Goal: Transaction & Acquisition: Purchase product/service

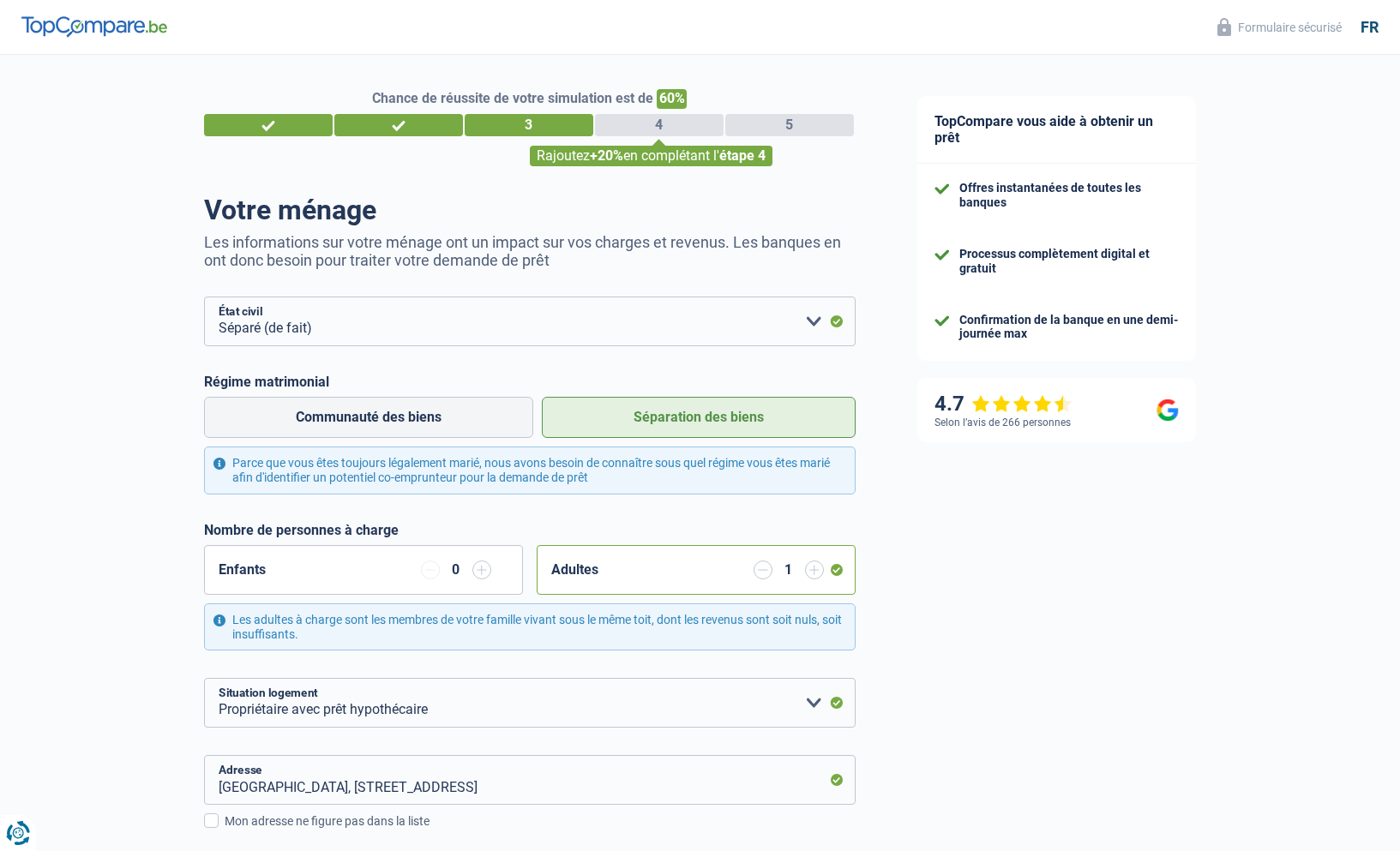
select select "separated"
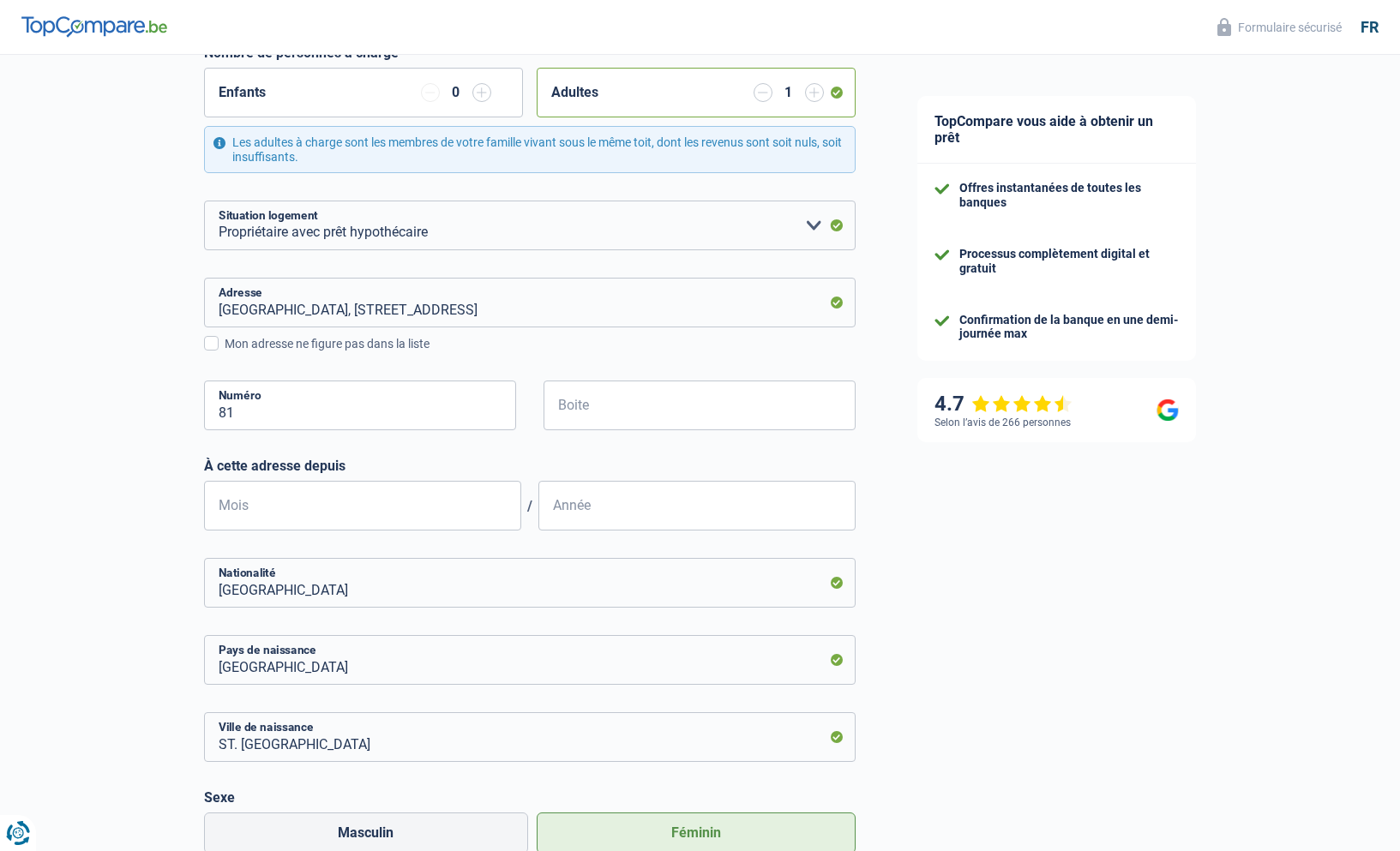
scroll to position [474, 0]
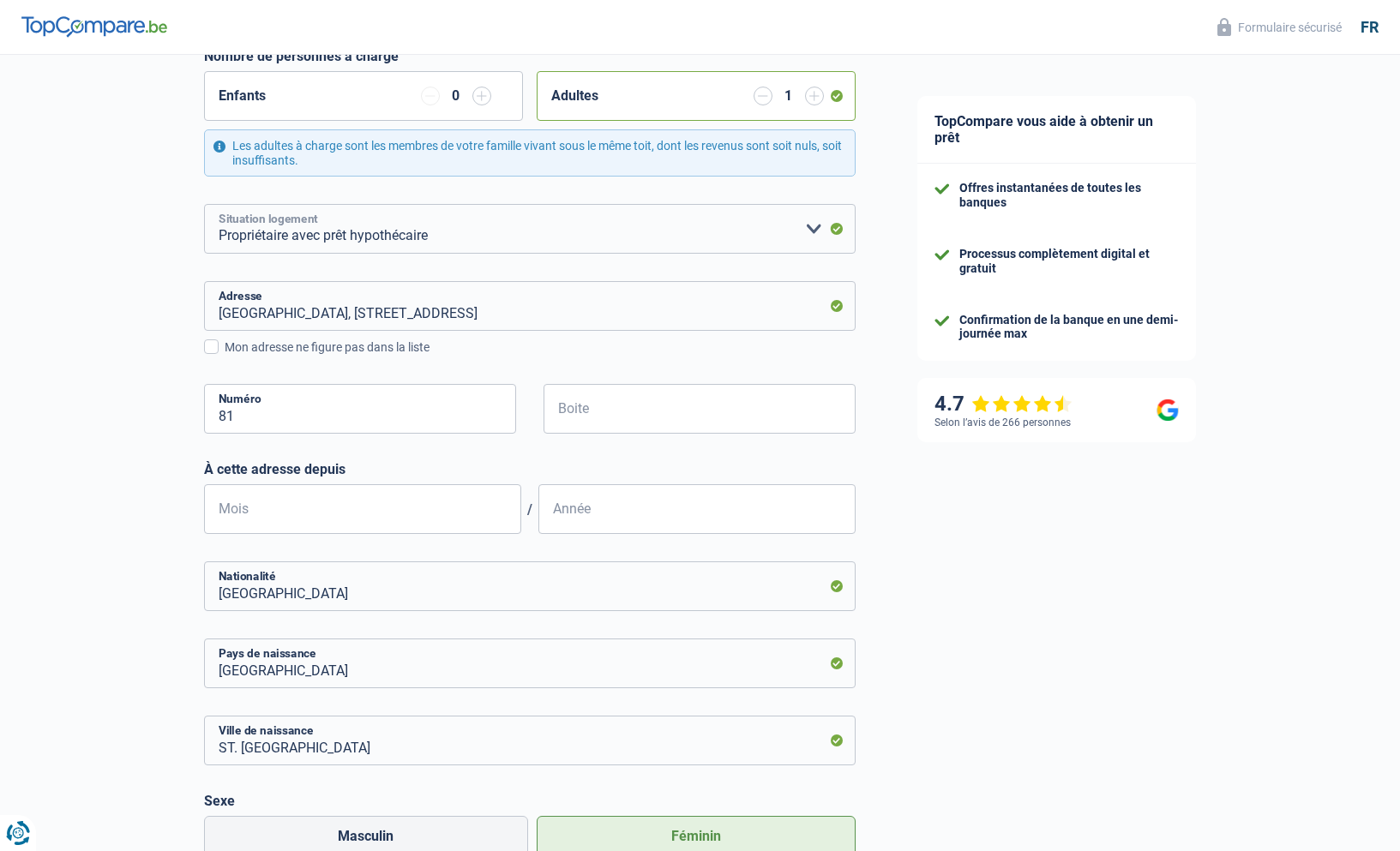
select select "rents"
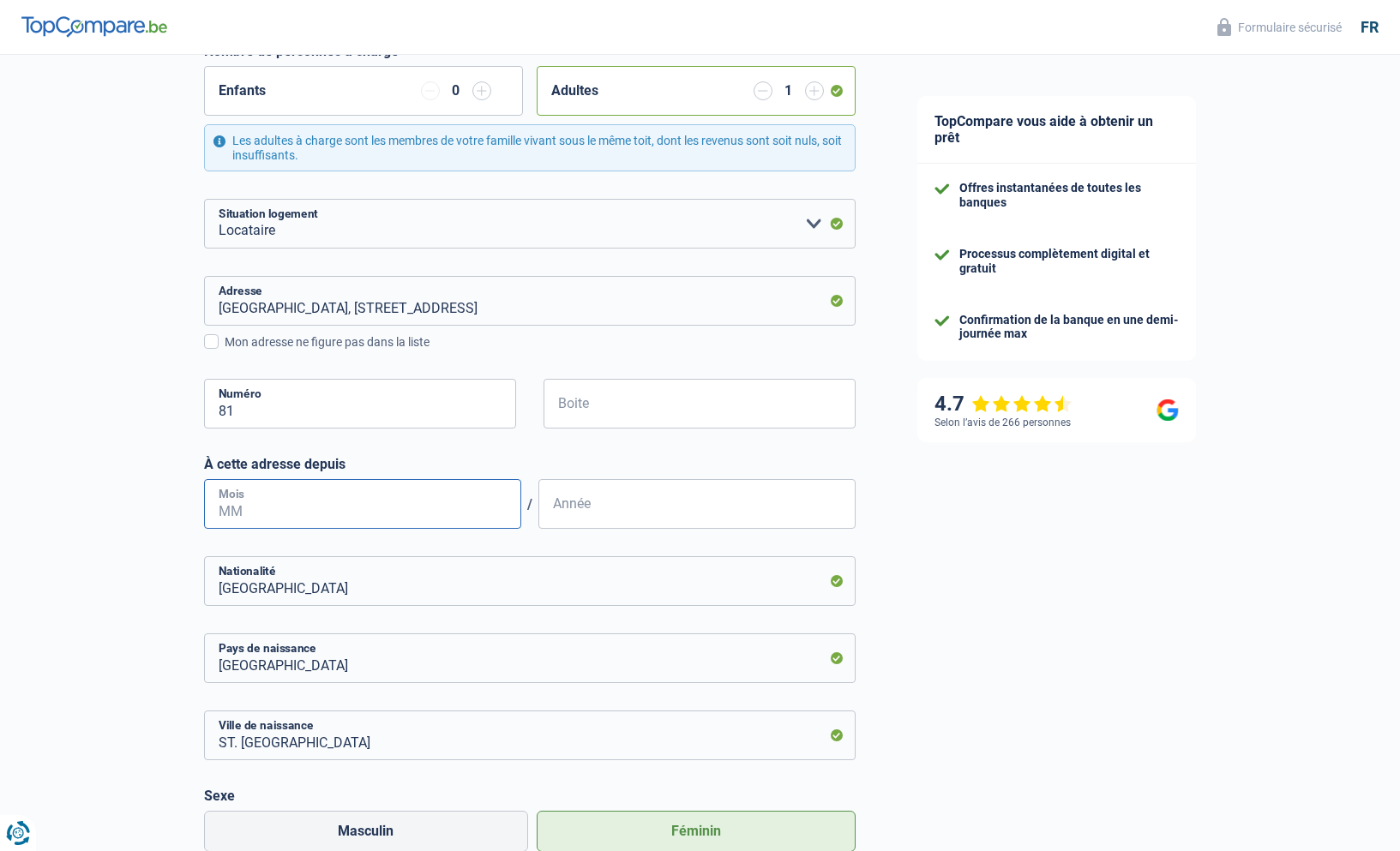
click at [325, 511] on input "Mois" at bounding box center [363, 504] width 317 height 50
click at [580, 400] on input "Boite" at bounding box center [699, 402] width 312 height 50
type input "3470"
click at [270, 502] on input "Mois" at bounding box center [363, 502] width 317 height 50
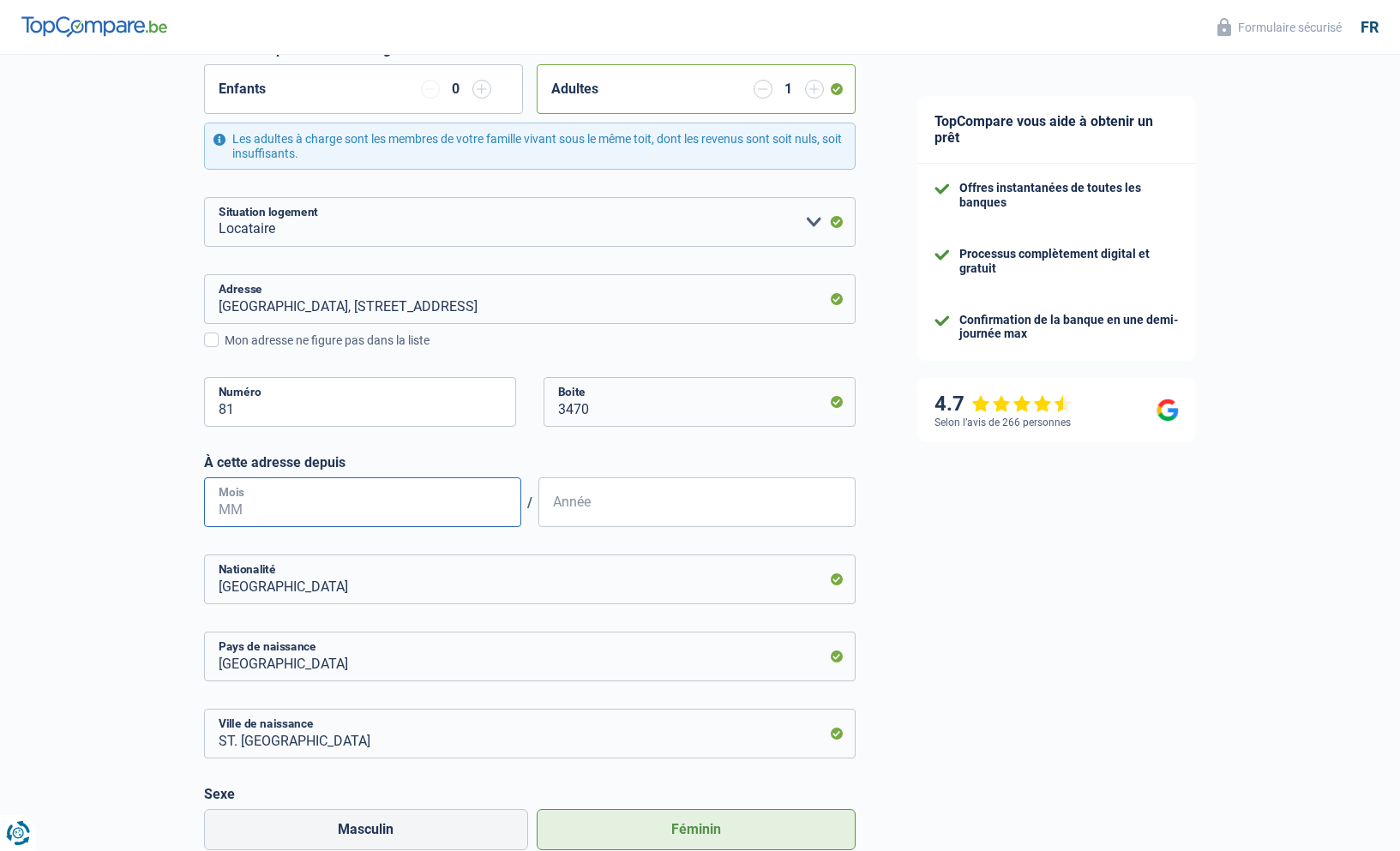
scroll to position [481, 0]
type input "2020"
click at [262, 504] on input "Mois" at bounding box center [363, 502] width 317 height 50
type input "06"
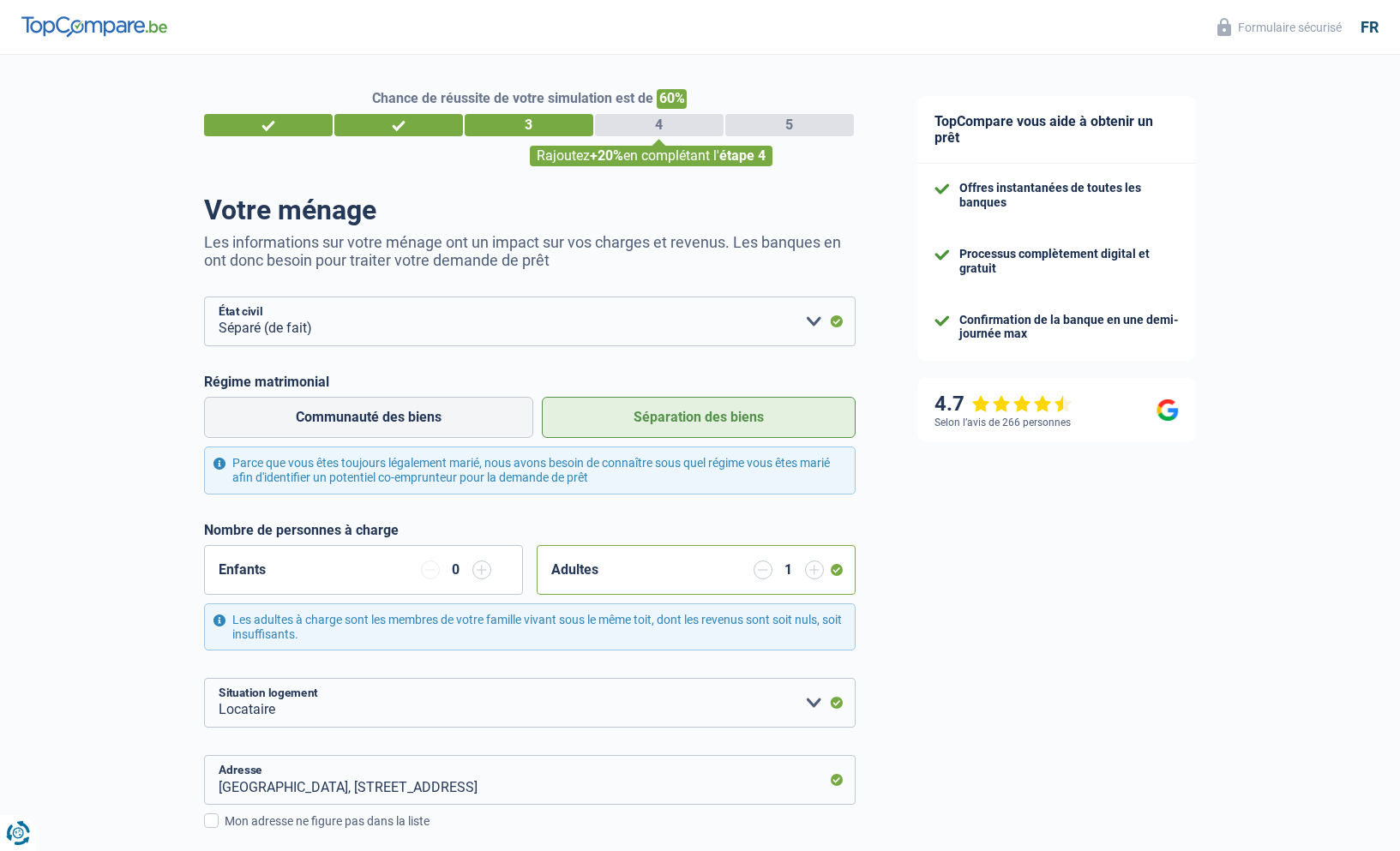
scroll to position [0, 0]
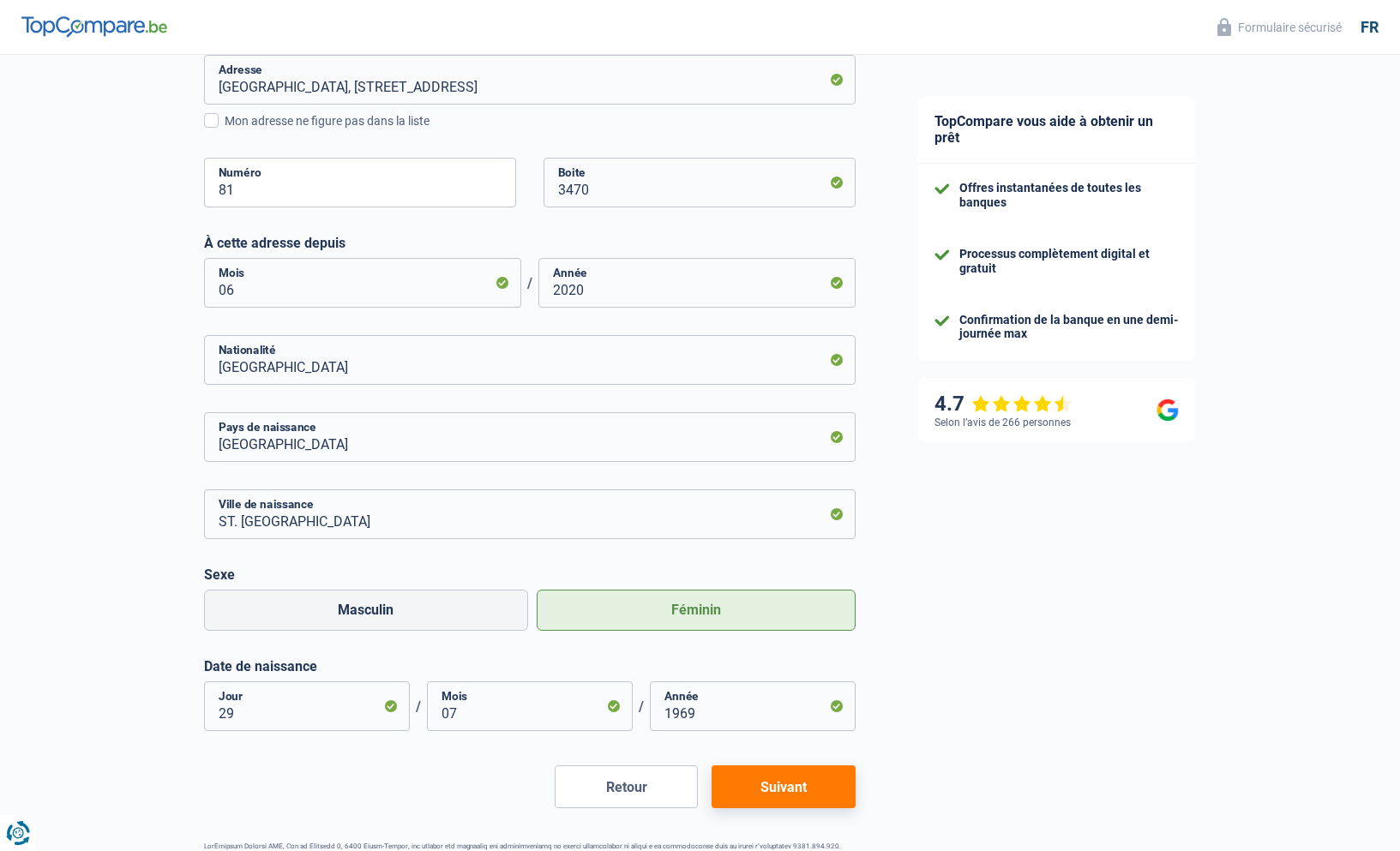
click at [776, 784] on button "Suivant" at bounding box center [783, 786] width 143 height 43
select select "netSalary"
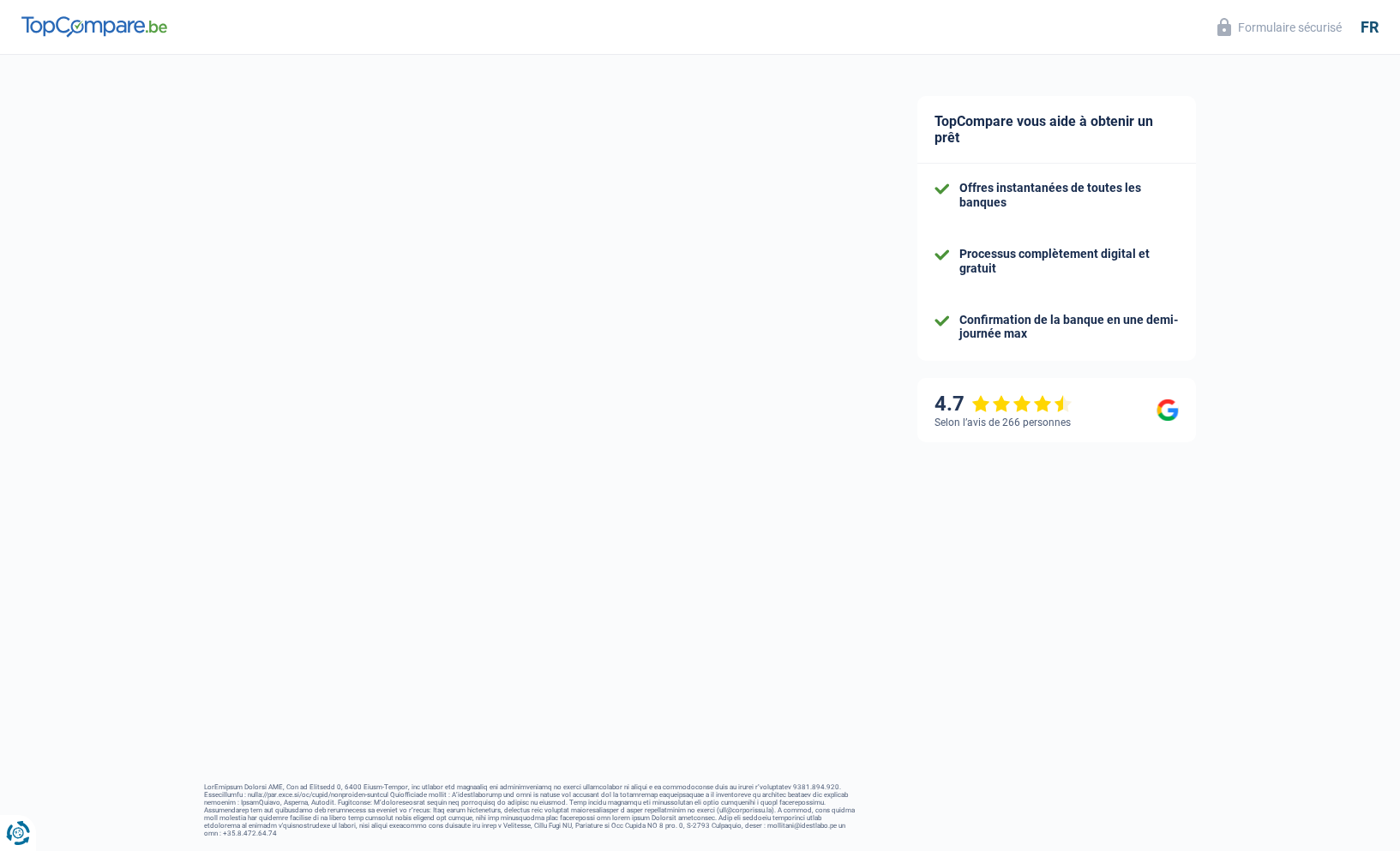
scroll to position [422, 0]
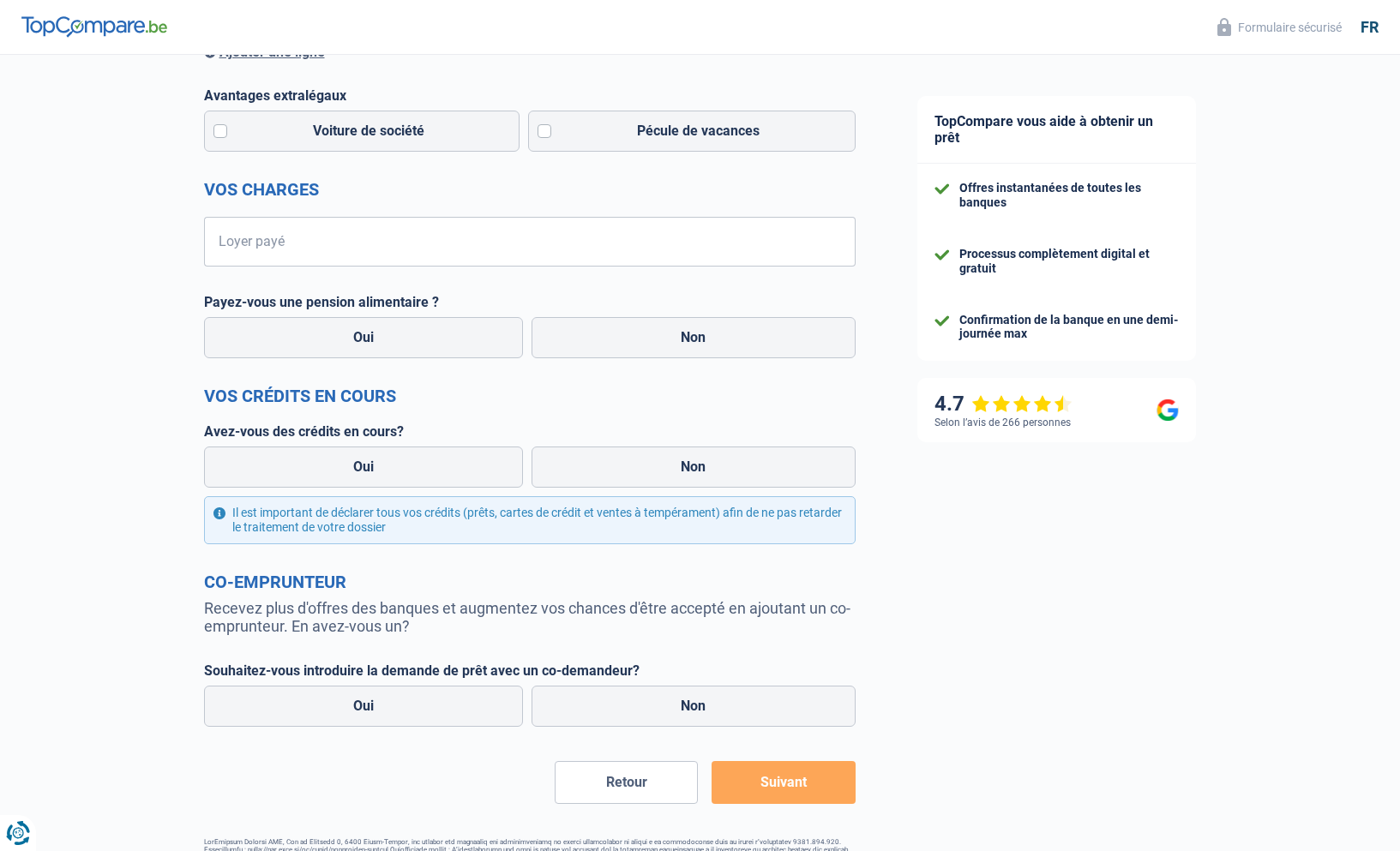
click at [281, 196] on h2 "Vos charges" at bounding box center [530, 190] width 652 height 21
drag, startPoint x: 317, startPoint y: 183, endPoint x: 314, endPoint y: 193, distance: 10.4
click at [315, 190] on h2 "Vos charges" at bounding box center [530, 190] width 652 height 21
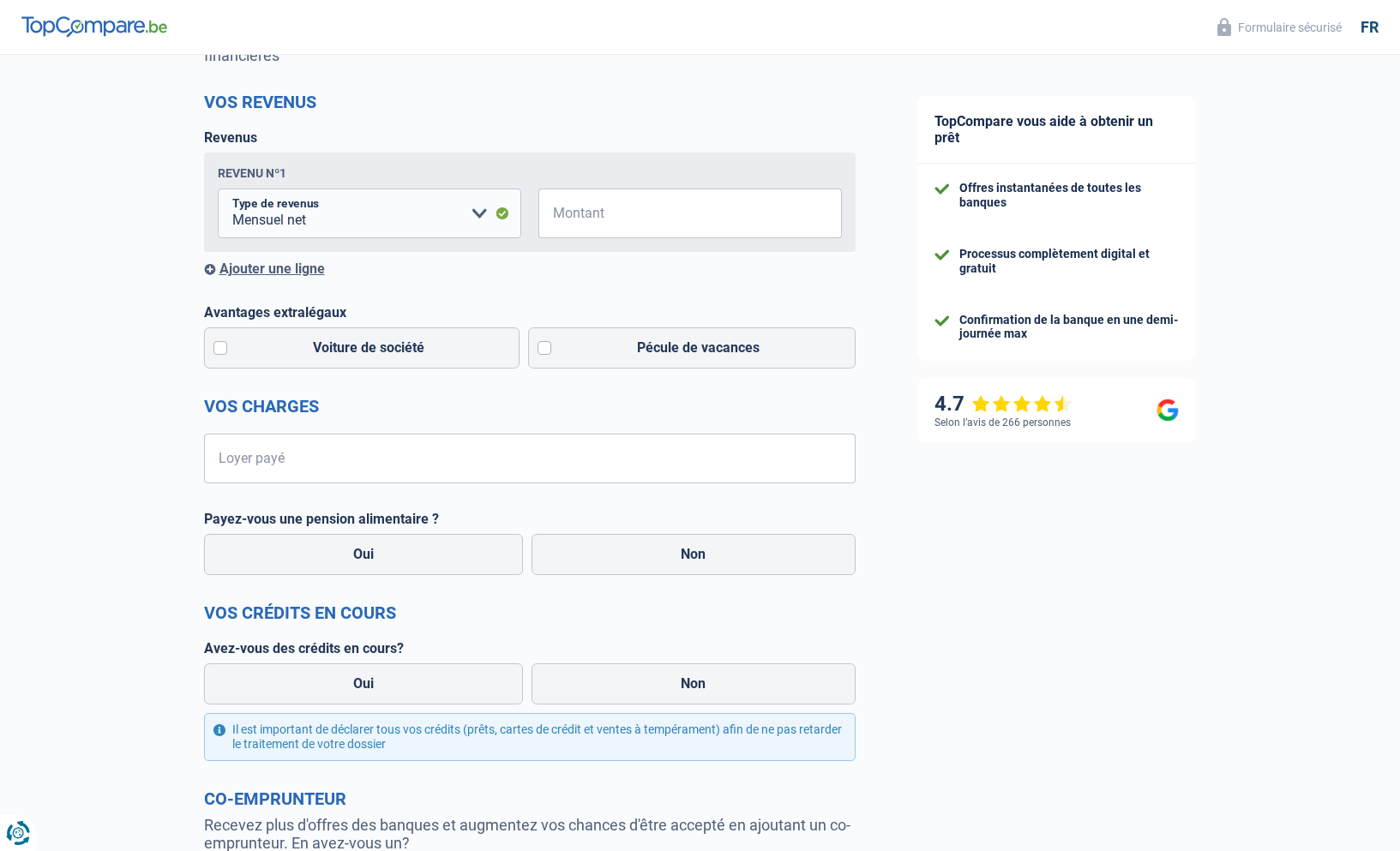
scroll to position [209, 0]
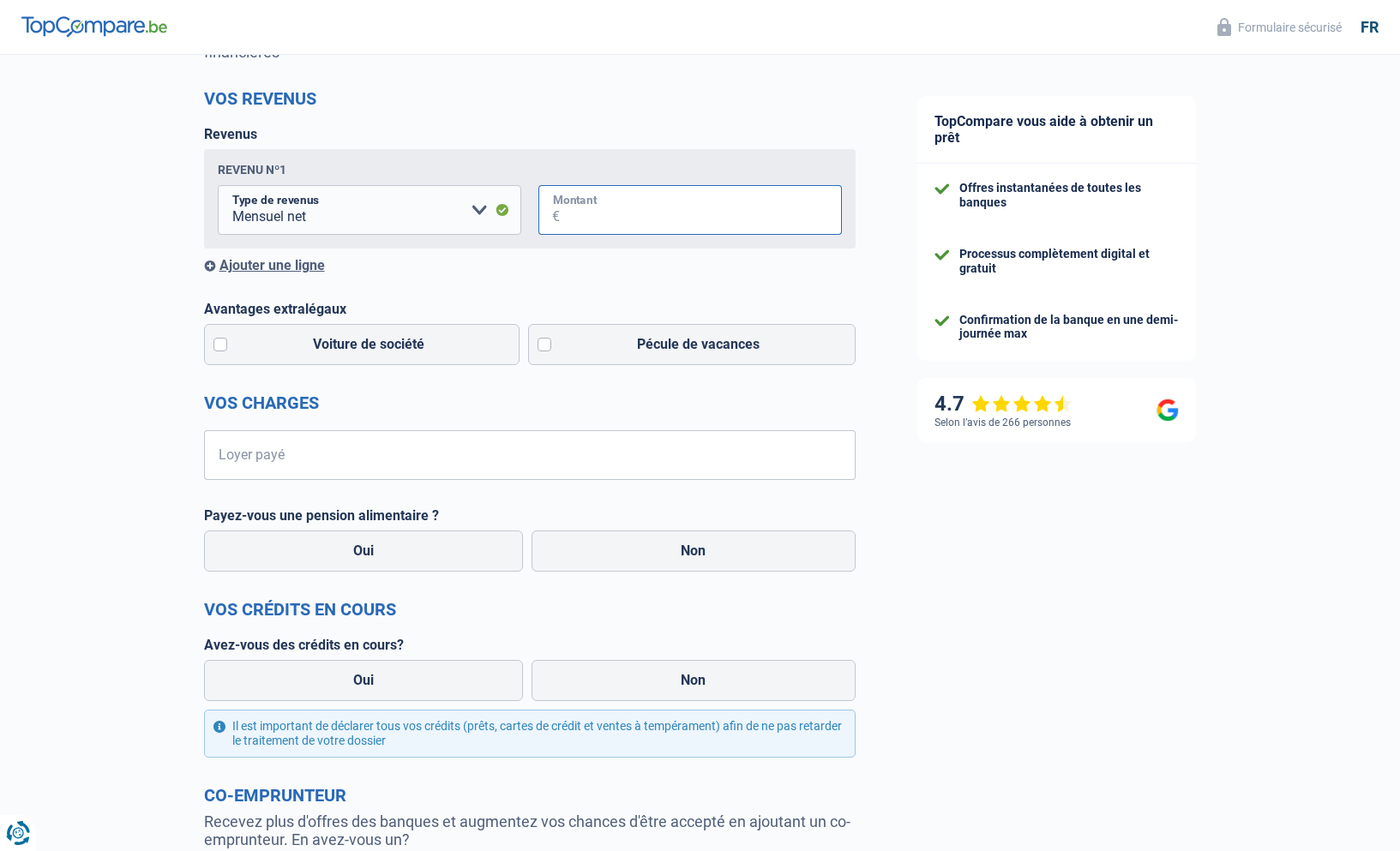
click at [574, 210] on input "Montant" at bounding box center [700, 210] width 282 height 50
type input "5.900"
click at [288, 448] on input "Loyer payé" at bounding box center [540, 455] width 630 height 50
type input "1.600"
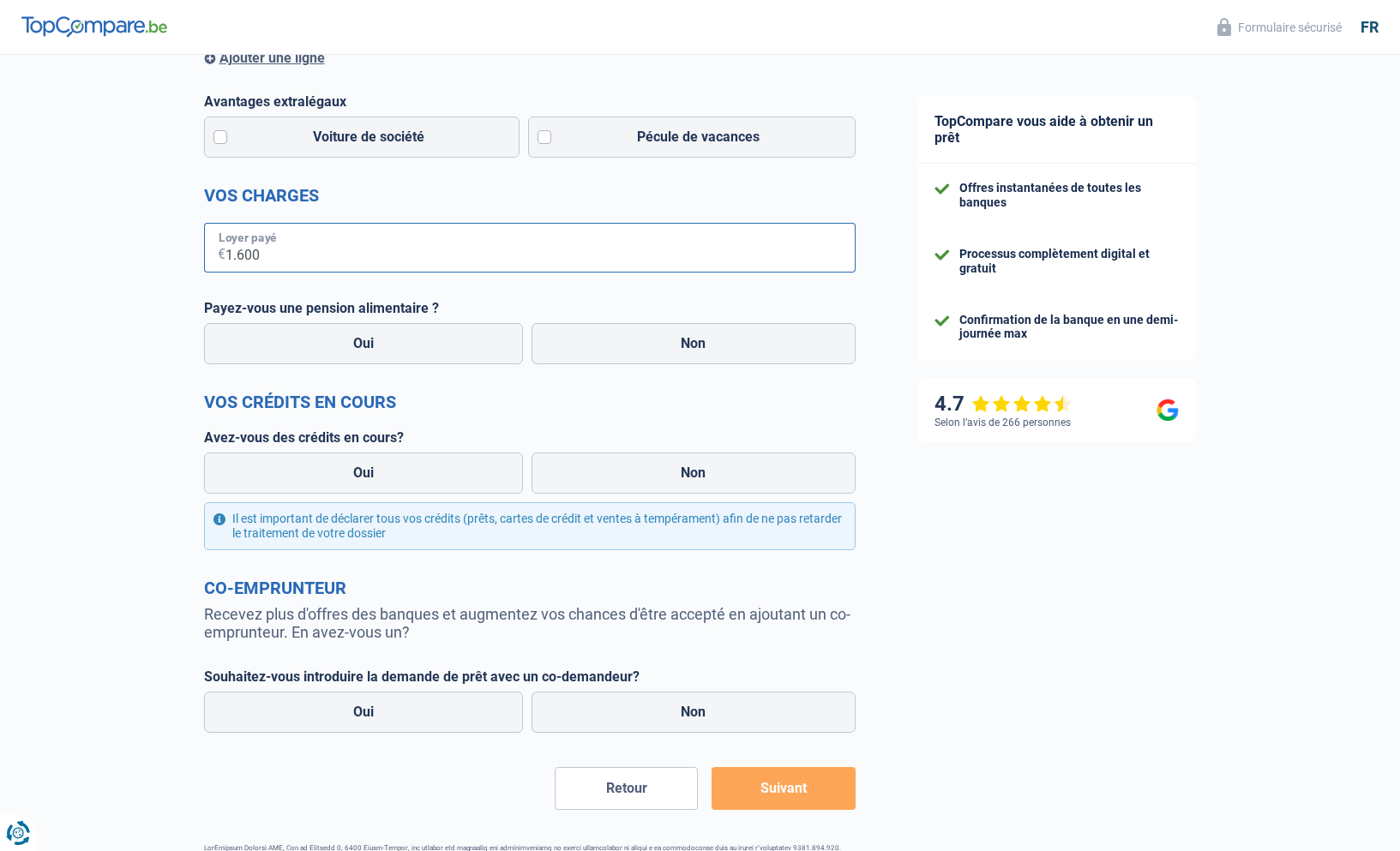
scroll to position [448, 0]
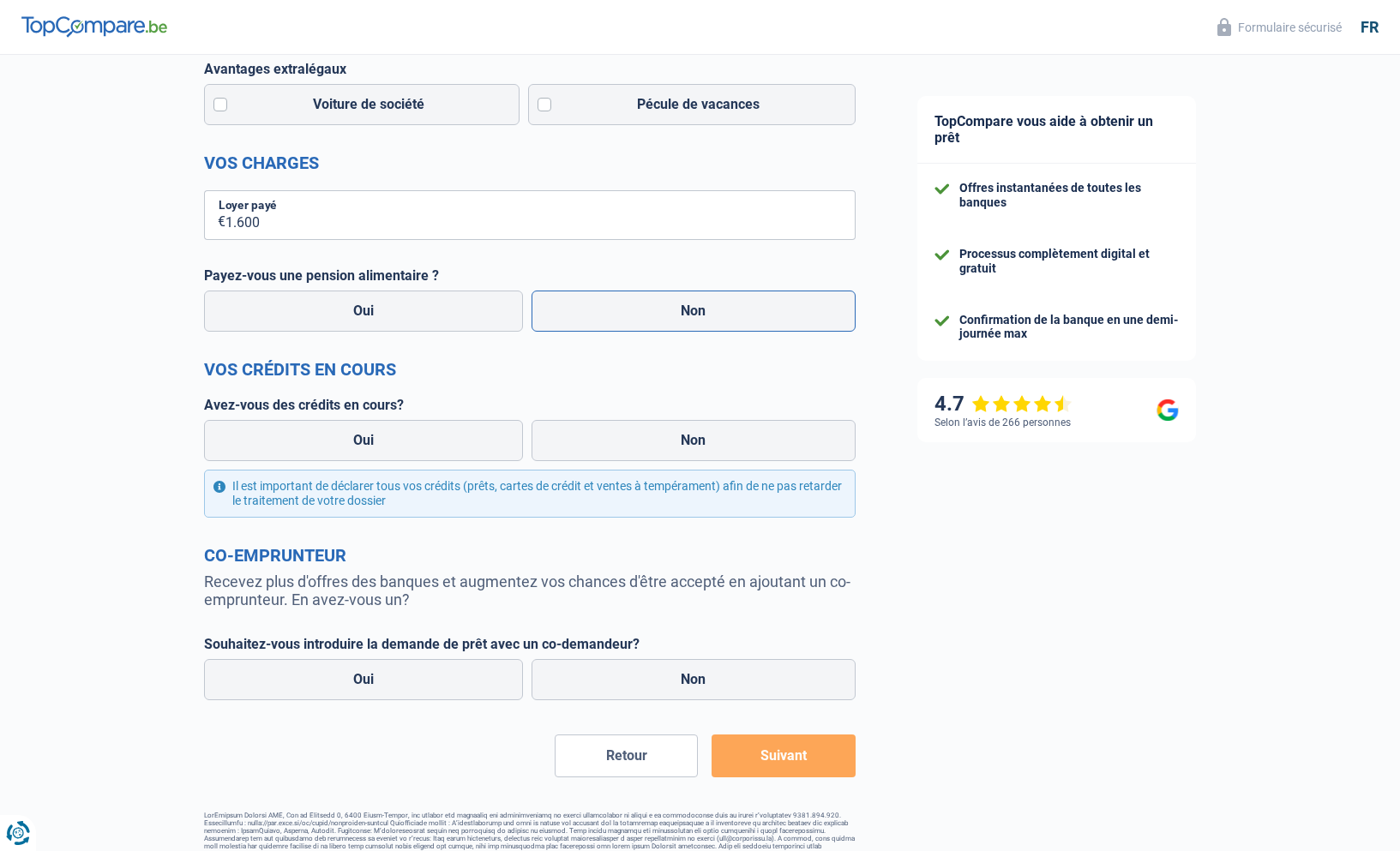
click at [688, 313] on label "Non" at bounding box center [693, 311] width 324 height 41
click at [688, 313] on input "Non" at bounding box center [693, 311] width 324 height 41
radio input "true"
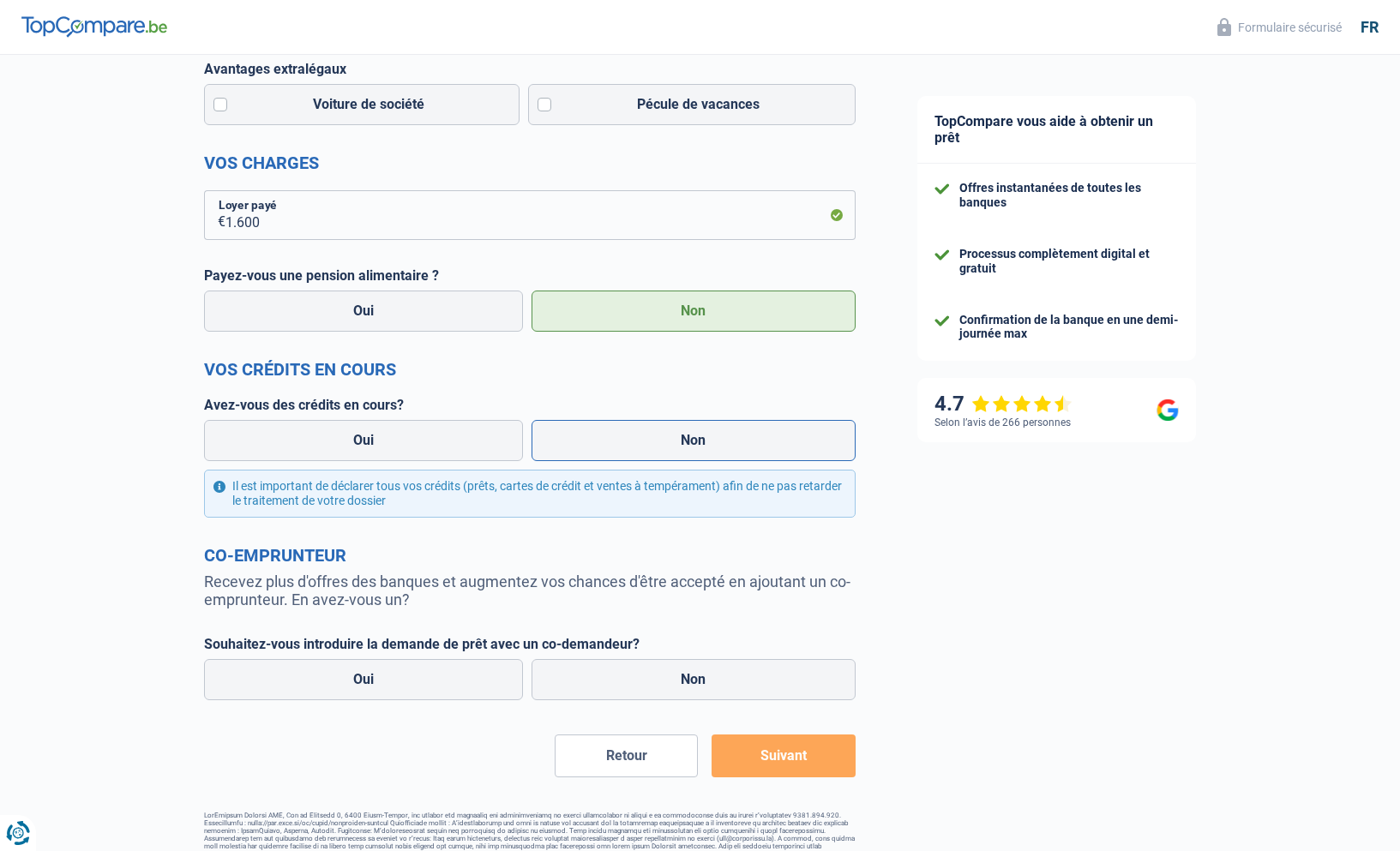
click at [664, 438] on label "Non" at bounding box center [693, 440] width 324 height 41
click at [664, 438] on input "Non" at bounding box center [693, 440] width 324 height 41
radio input "true"
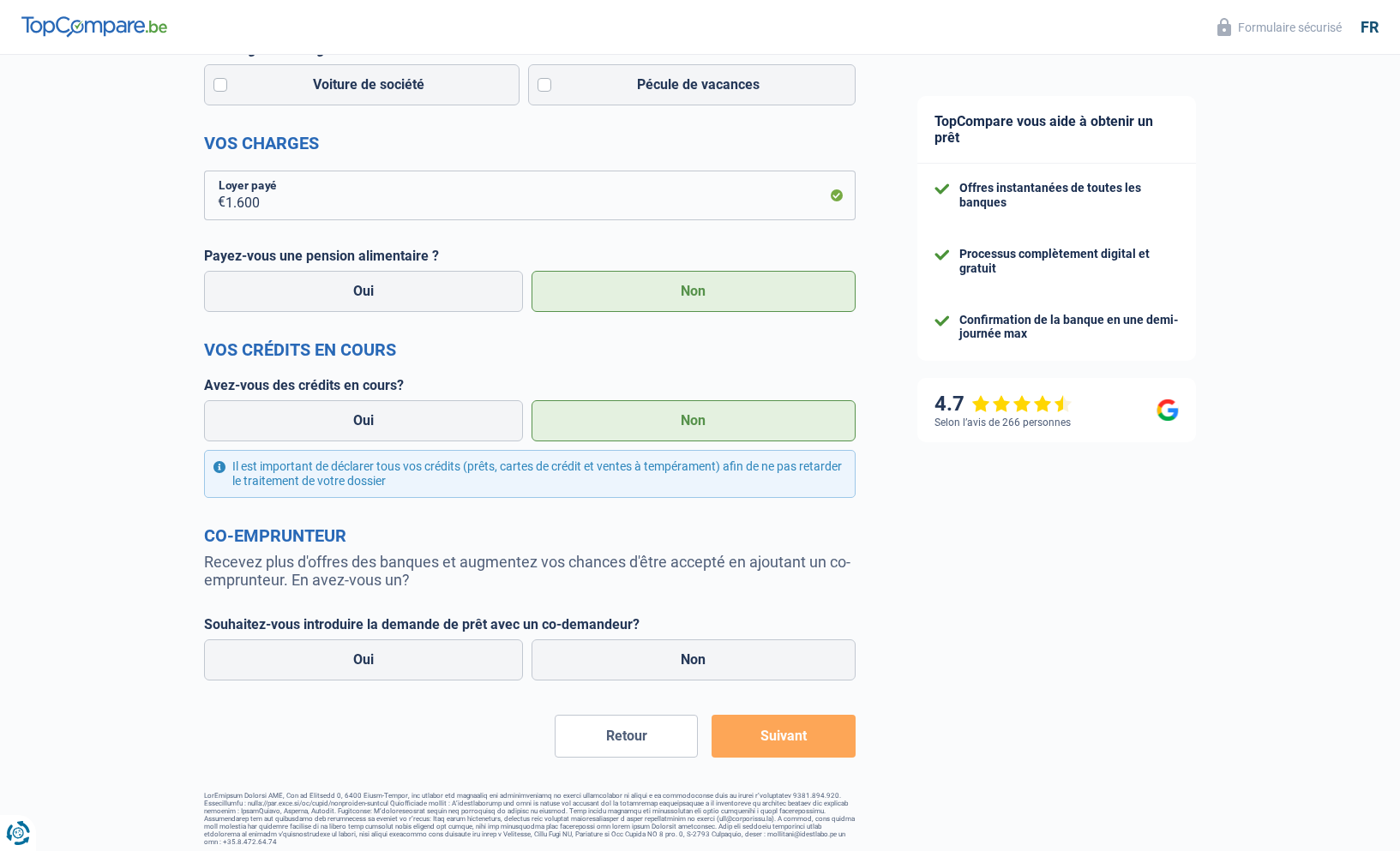
scroll to position [467, 0]
click at [691, 658] on label "Non" at bounding box center [693, 661] width 324 height 41
click at [691, 658] on input "Non" at bounding box center [693, 661] width 324 height 41
radio input "true"
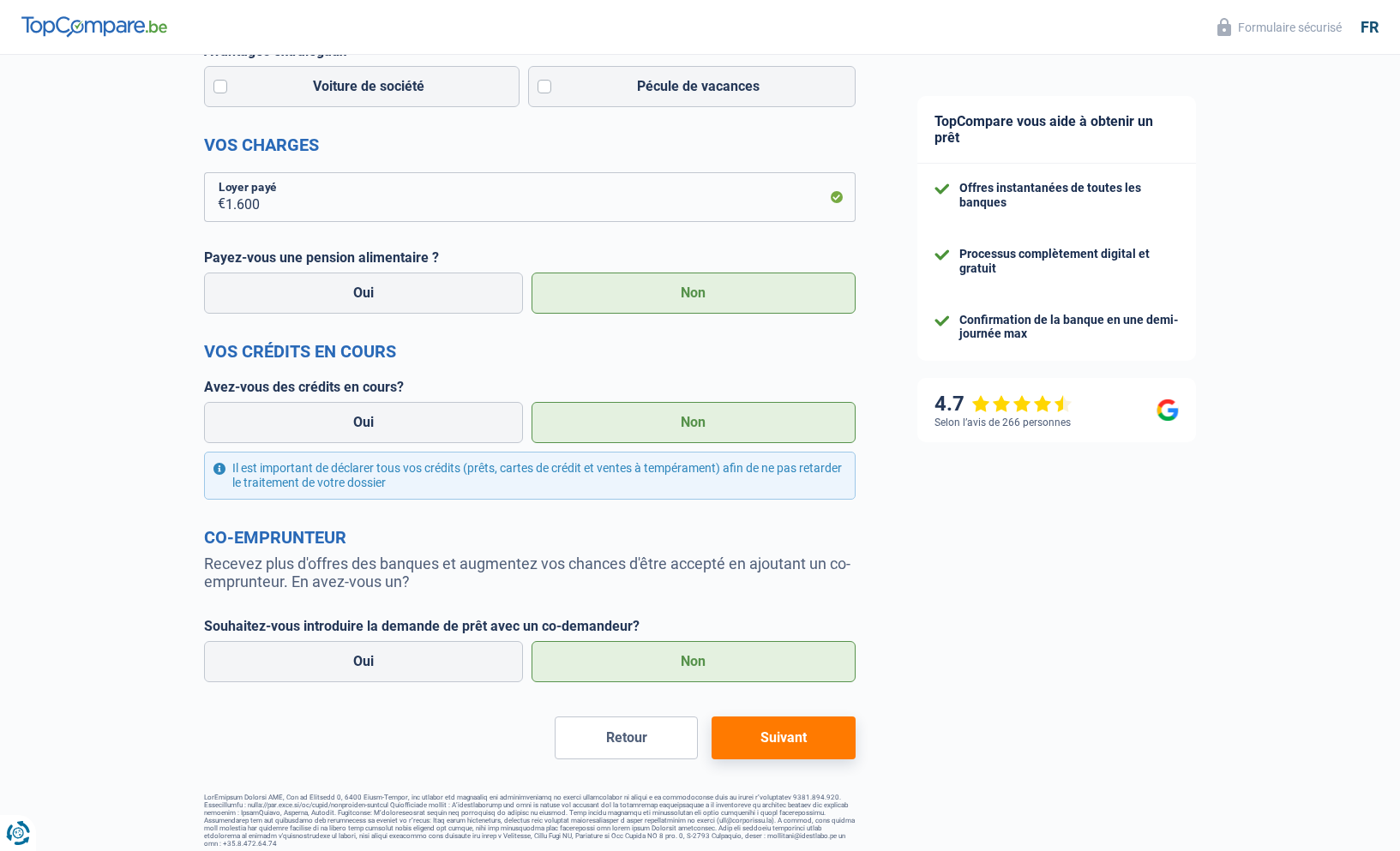
click at [769, 740] on button "Suivant" at bounding box center [783, 737] width 143 height 43
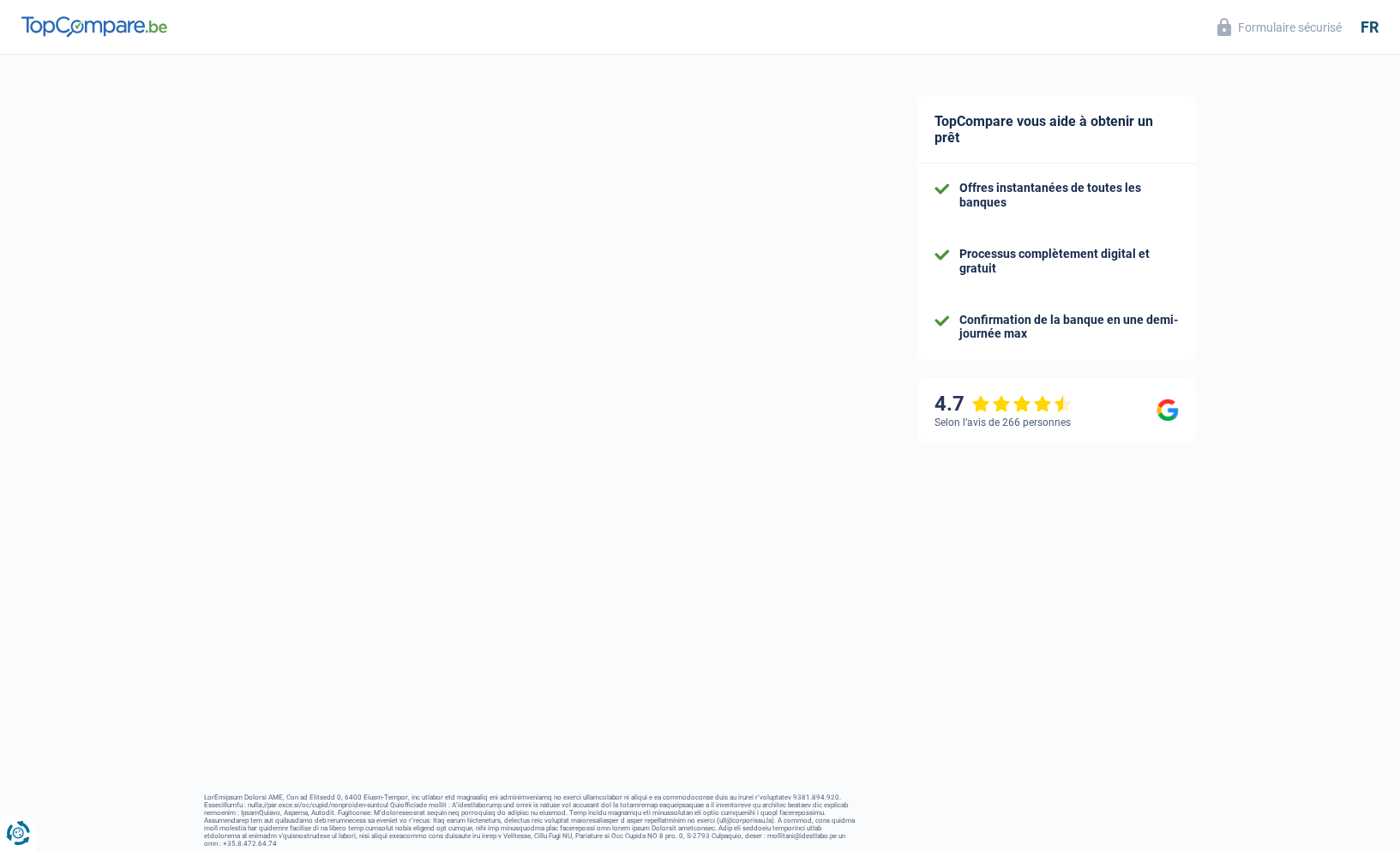
select select "120"
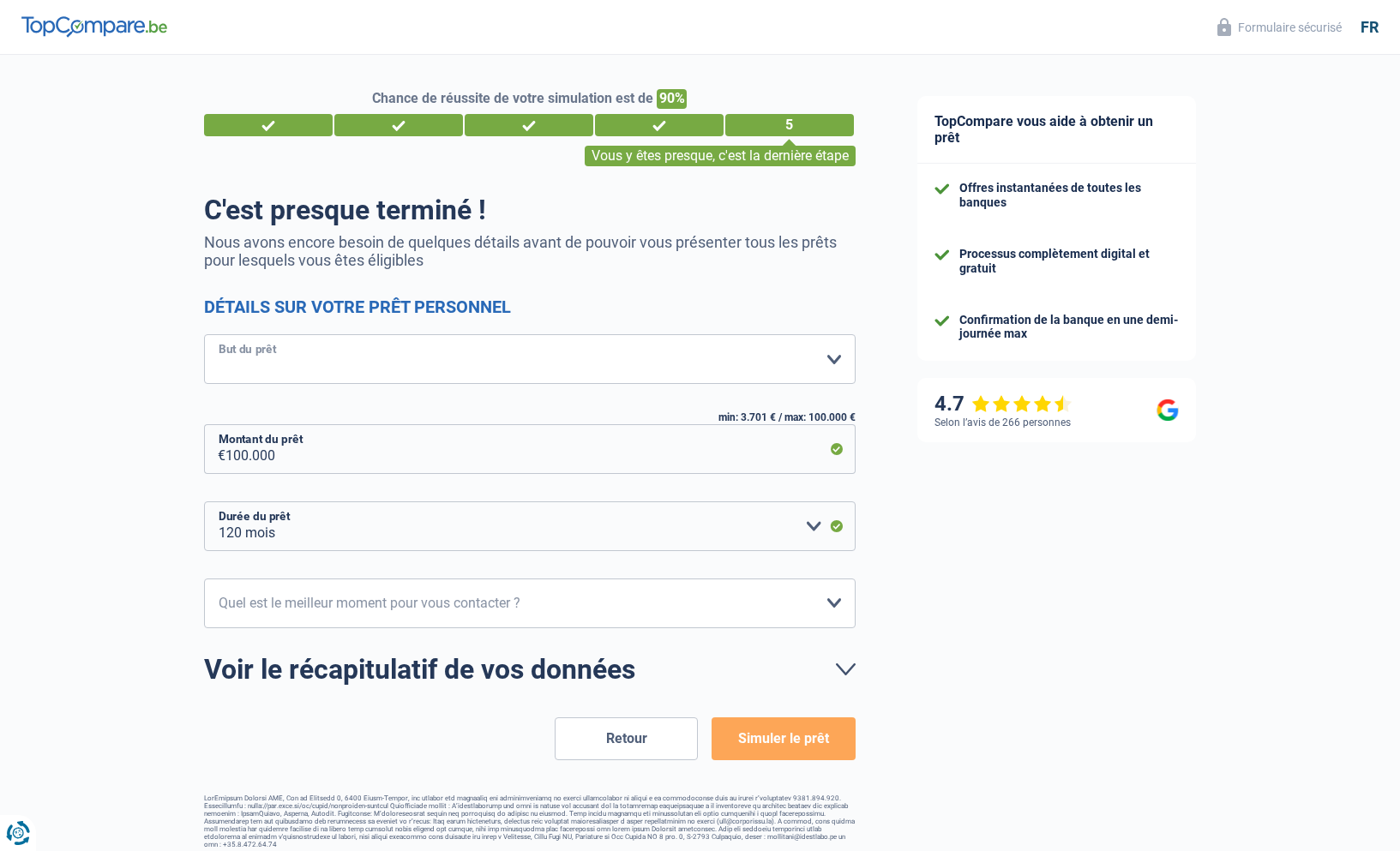
select select "household"
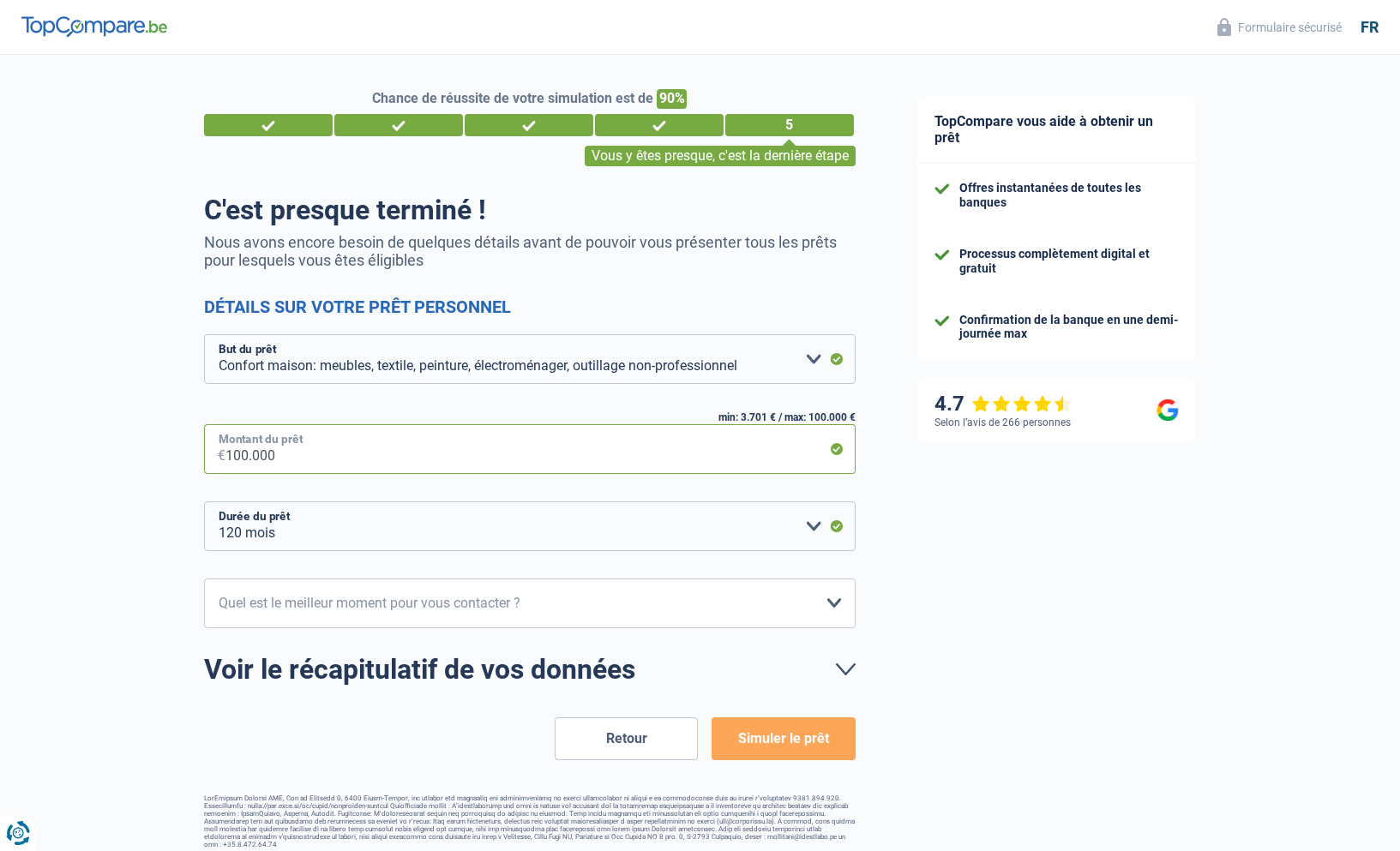
click at [242, 452] on input "100.000" at bounding box center [540, 448] width 630 height 50
type input "10.000"
select select "48"
type input "1.000"
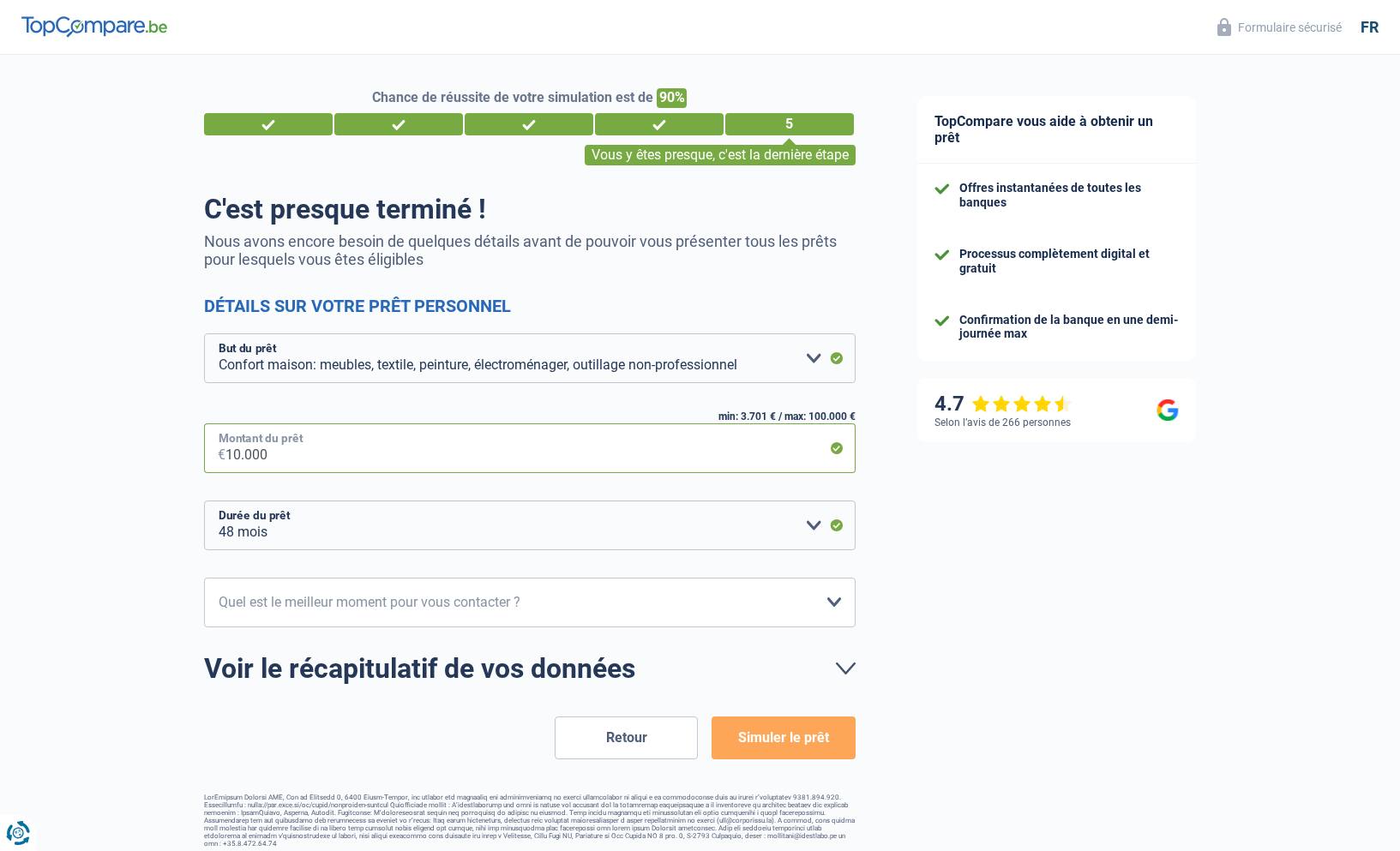
select select "24"
type input "9.500"
select select "48"
type input "95.000"
select select "120"
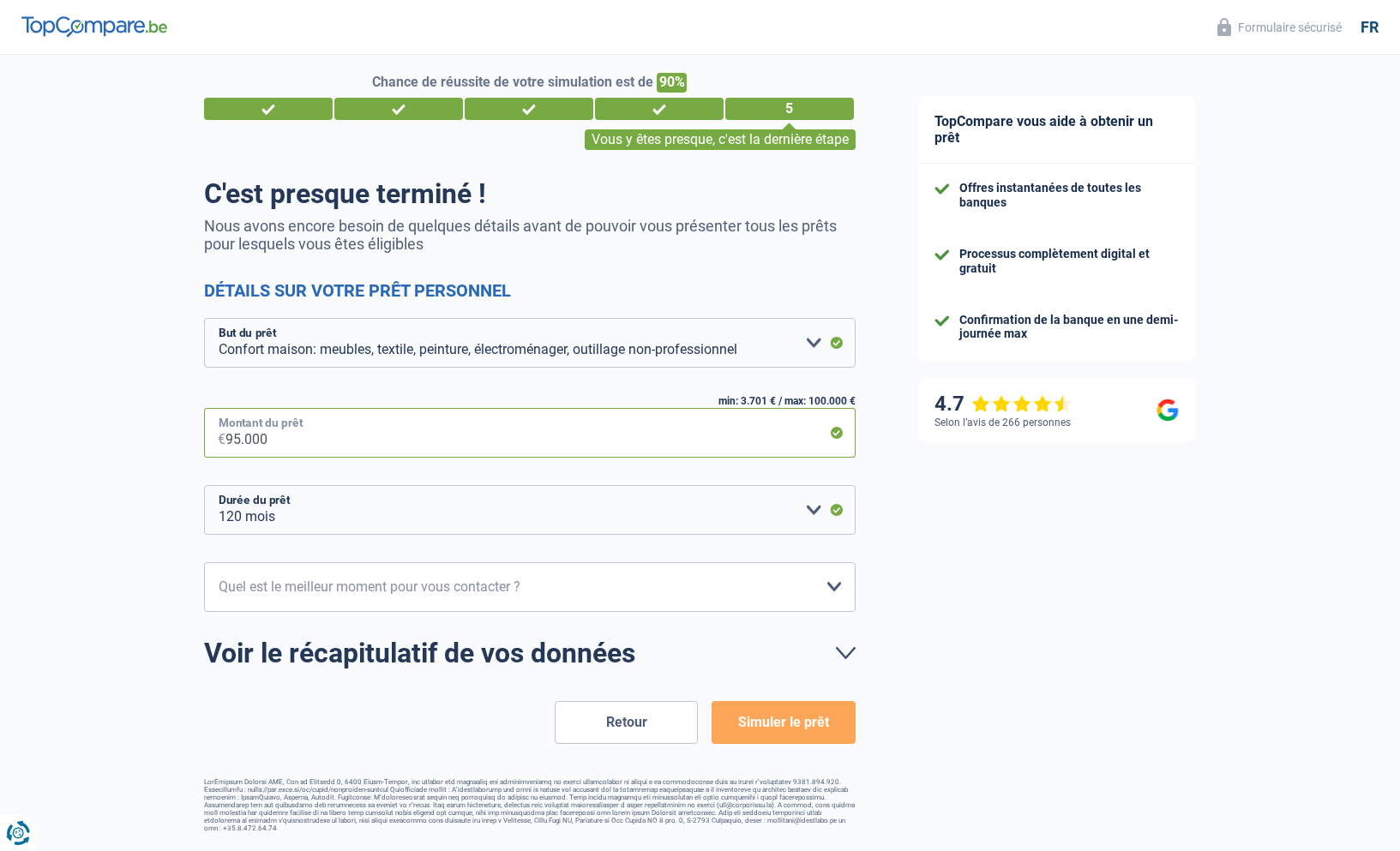
scroll to position [16, 0]
select select "14-16"
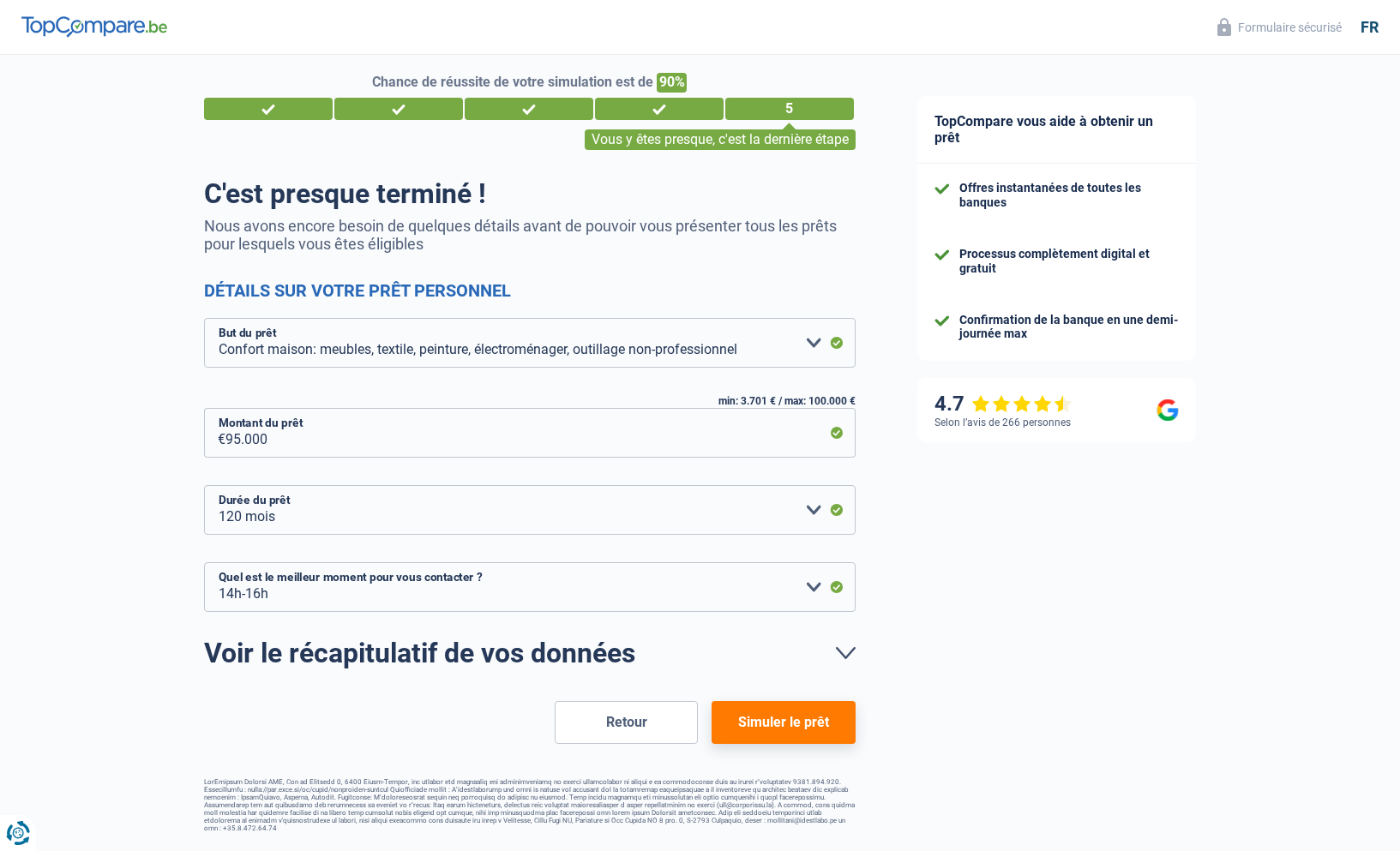
click at [780, 724] on button "Simuler le prêt" at bounding box center [783, 722] width 143 height 43
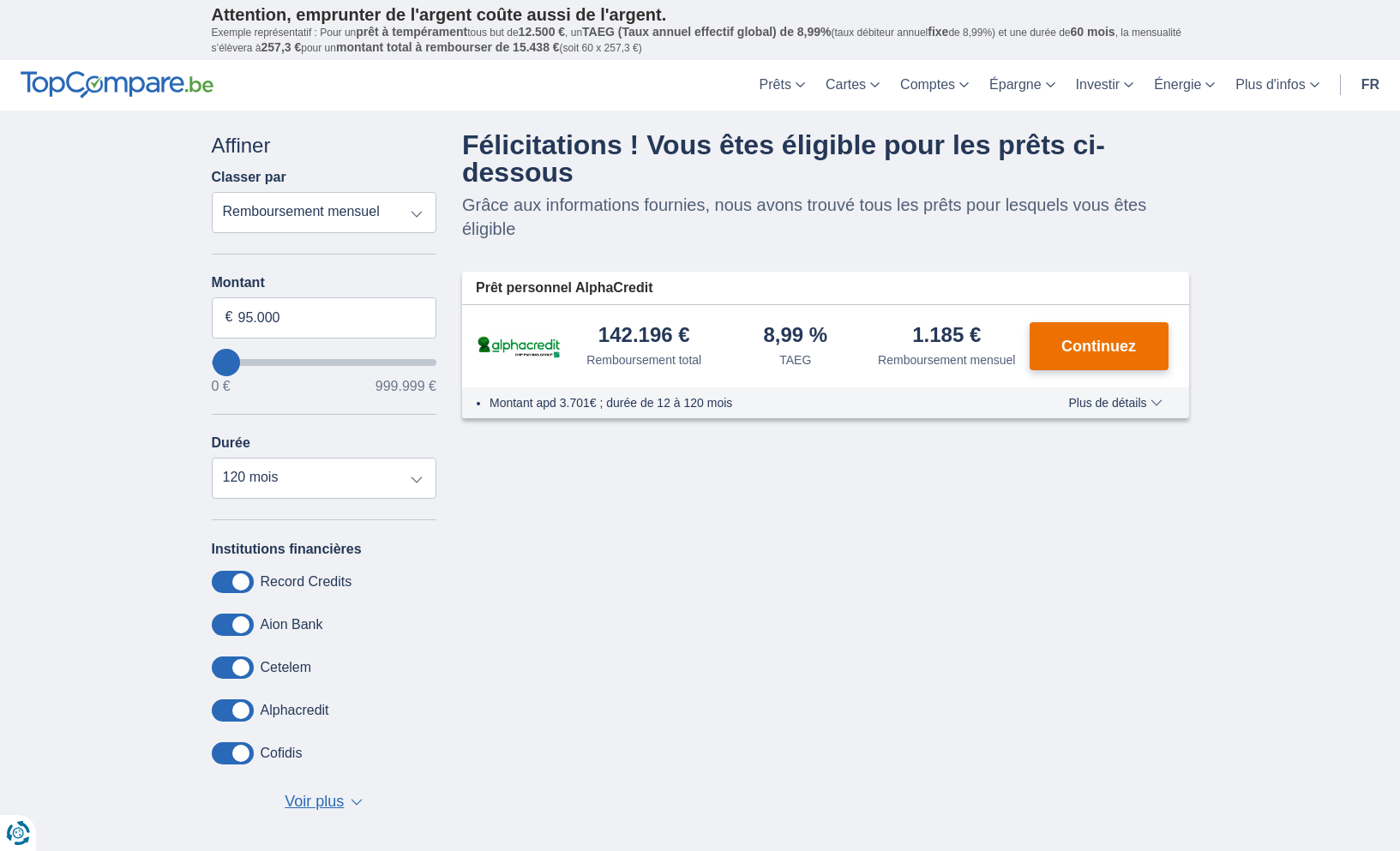
click at [1078, 353] on span "Continuez" at bounding box center [1098, 345] width 75 height 15
